Goal: Information Seeking & Learning: Learn about a topic

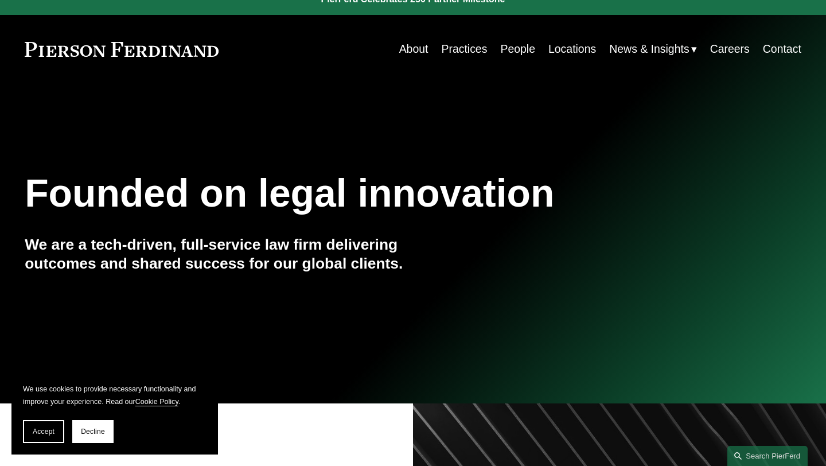
scroll to position [21, 0]
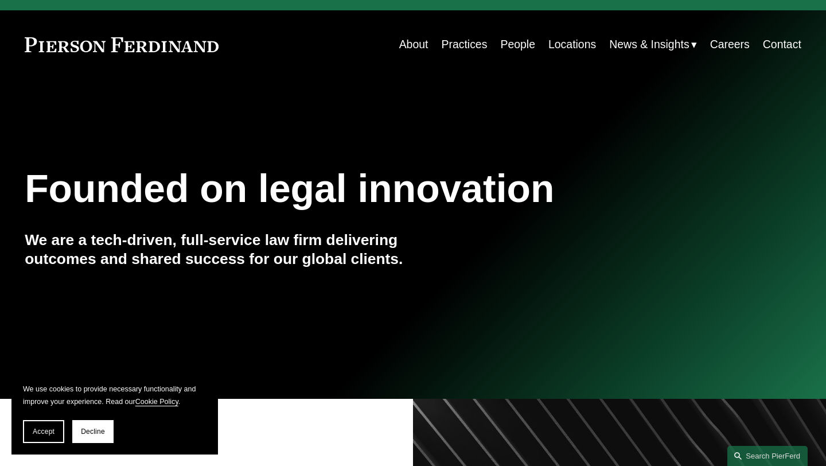
click at [471, 42] on link "Practices" at bounding box center [464, 44] width 46 height 22
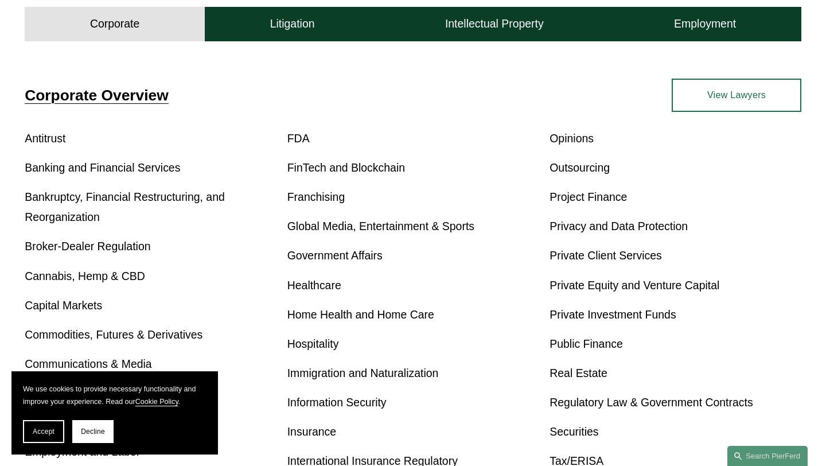
scroll to position [370, 0]
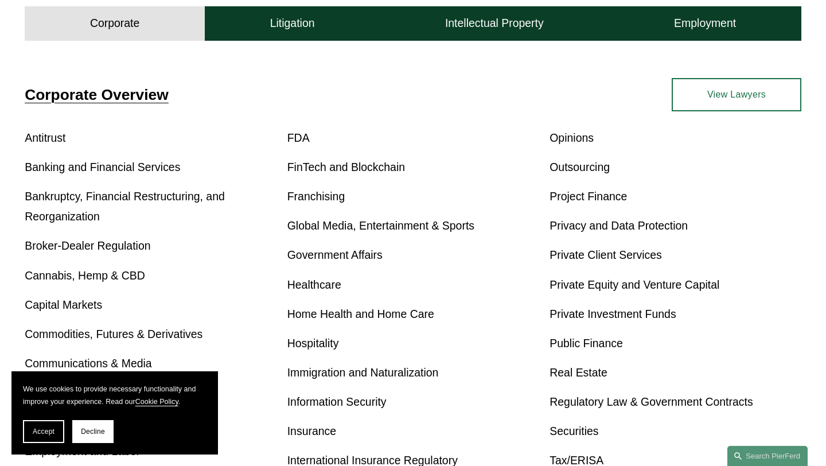
click at [116, 274] on link "Cannabis, Hemp & CBD" at bounding box center [85, 275] width 121 height 13
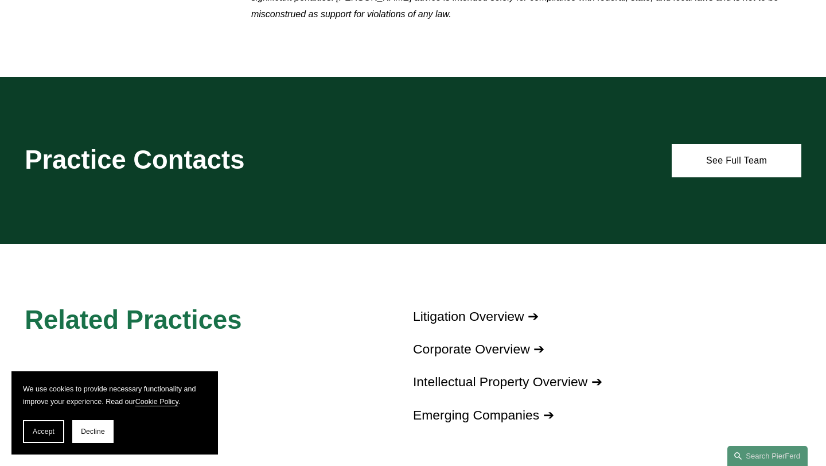
scroll to position [1238, 0]
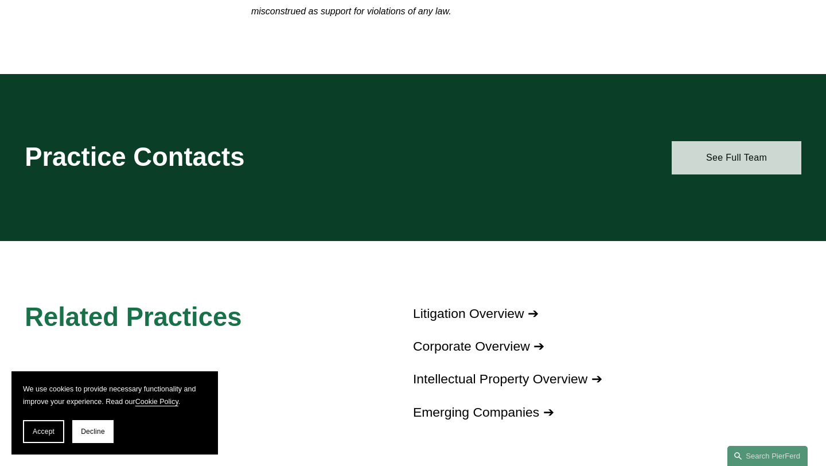
click at [709, 149] on link "See Full Team" at bounding box center [737, 157] width 130 height 33
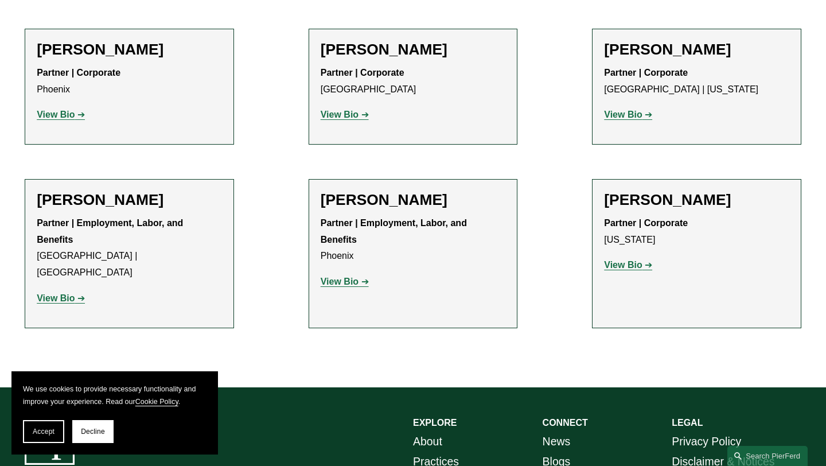
scroll to position [809, 0]
